Goal: Information Seeking & Learning: Learn about a topic

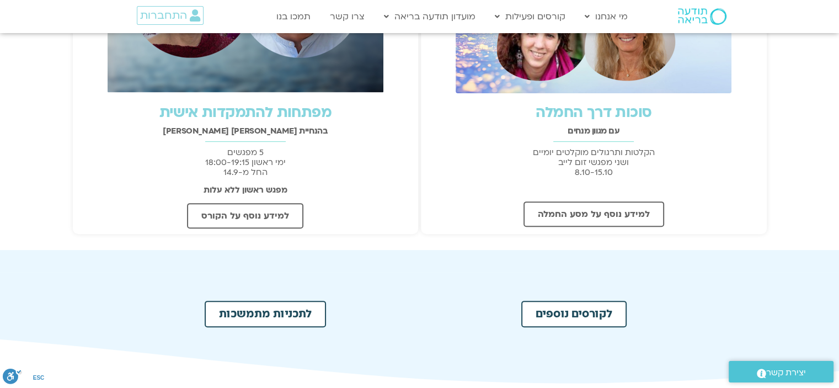
scroll to position [322, 0]
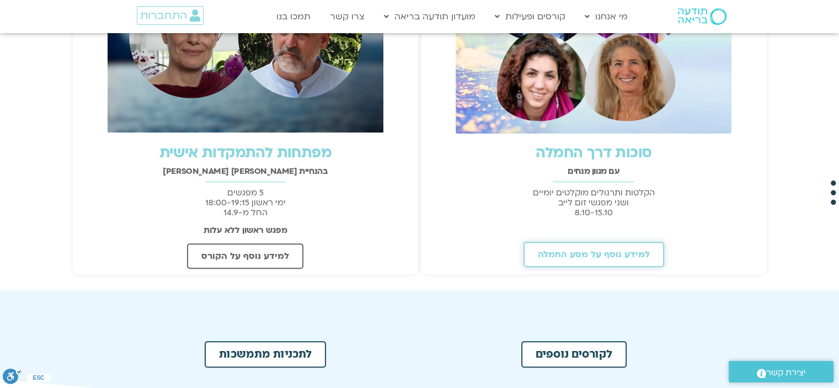
click at [608, 253] on span "למידע נוסף על מסע החמלה" at bounding box center [594, 254] width 112 height 10
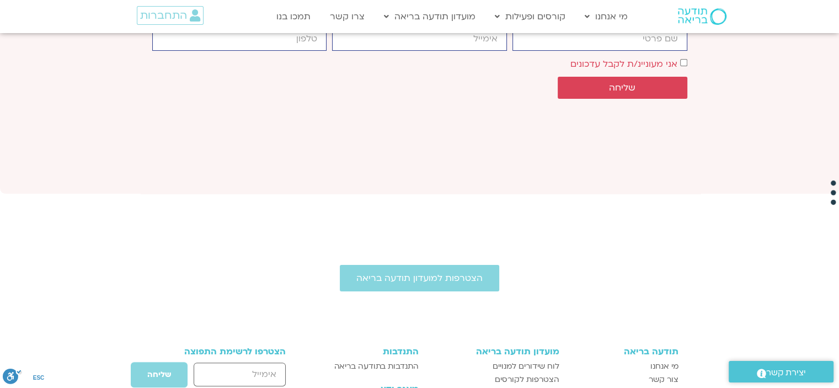
scroll to position [4456, 0]
